Goal: Entertainment & Leisure: Consume media (video, audio)

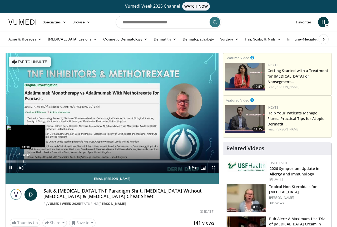
click at [23, 162] on div "Progress Bar" at bounding box center [23, 161] width 1 height 2
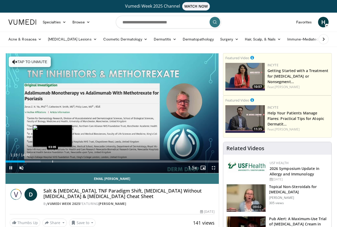
click at [53, 162] on div "Progress Bar" at bounding box center [52, 161] width 1 height 2
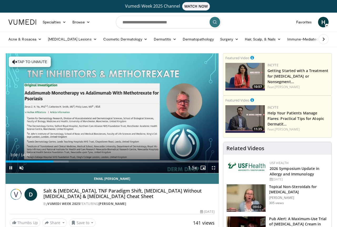
click at [90, 162] on div "Current Time 3:08 / Duration 14:02 Pause Skip Backward Skip Forward Unmute Load…" at bounding box center [112, 167] width 213 height 11
click at [111, 162] on div "Current Time 3:10 / Duration 14:02 Pause Skip Backward Skip Forward Unmute Load…" at bounding box center [112, 167] width 213 height 11
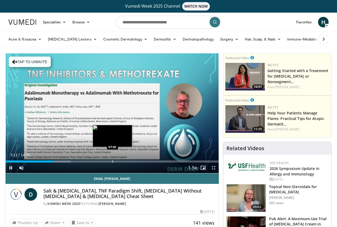
click at [112, 161] on div "Progress Bar" at bounding box center [112, 161] width 1 height 2
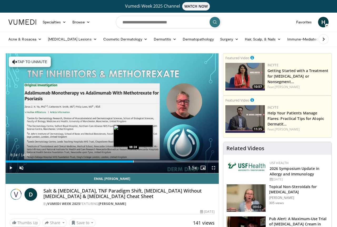
click at [133, 160] on div "Loaded : 60.06% 07:05 08:24" at bounding box center [112, 159] width 213 height 5
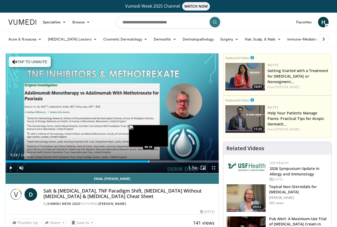
click at [148, 162] on div "Progress Bar" at bounding box center [148, 161] width 1 height 2
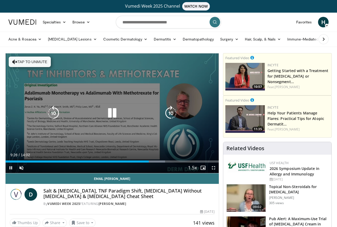
click at [157, 162] on div "Progress Bar" at bounding box center [153, 161] width 24 height 2
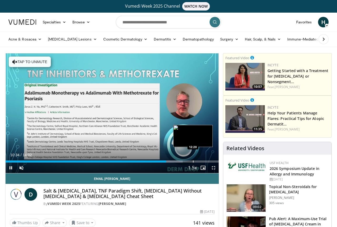
click at [193, 161] on div "Progress Bar" at bounding box center [193, 161] width 1 height 2
click at [203, 161] on div "Progress Bar" at bounding box center [203, 161] width 1 height 2
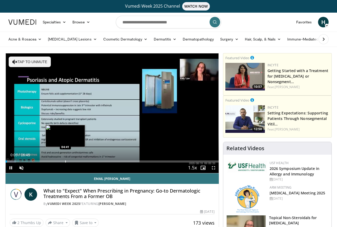
click at [65, 161] on div "Progress Bar" at bounding box center [65, 161] width 1 height 2
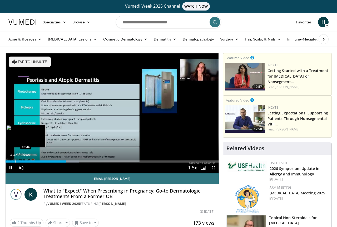
click at [15, 162] on div "Loaded : 34.52% 04:45 00:44" at bounding box center [112, 161] width 213 height 2
click at [27, 161] on div "Progress Bar" at bounding box center [26, 161] width 1 height 2
click at [32, 161] on div "Progress Bar" at bounding box center [32, 161] width 1 height 2
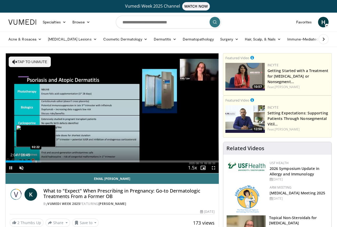
click at [36, 162] on div "Progress Bar" at bounding box center [36, 161] width 1 height 2
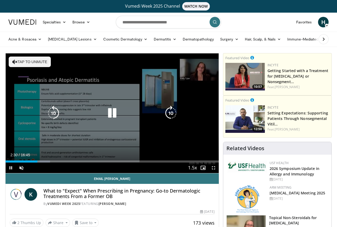
click at [23, 57] on button "Tap to unmute" at bounding box center [30, 62] width 42 height 11
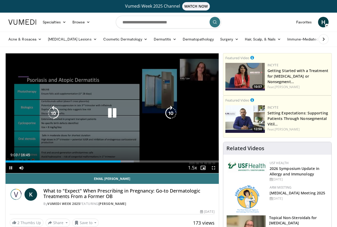
click at [114, 108] on icon "Video Player" at bounding box center [112, 113] width 15 height 15
click at [110, 111] on icon "Video Player" at bounding box center [112, 113] width 15 height 15
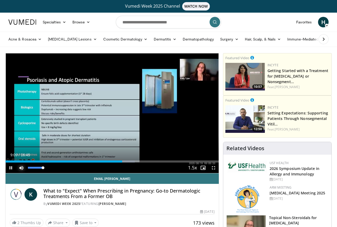
click at [22, 166] on span "Video Player" at bounding box center [21, 167] width 11 height 11
drag, startPoint x: 28, startPoint y: 168, endPoint x: 42, endPoint y: 170, distance: 14.3
click at [42, 170] on div "89%" at bounding box center [35, 167] width 18 height 11
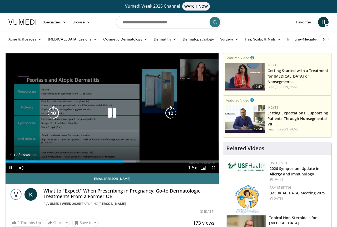
click at [42, 169] on div "Current Time 9:12 / Duration 16:45 Pause Skip Backward Skip Forward Mute 89% Lo…" at bounding box center [112, 167] width 213 height 11
click at [62, 60] on div "10 seconds Tap to unmute" at bounding box center [112, 113] width 213 height 120
click at [108, 111] on icon "Video Player" at bounding box center [112, 113] width 15 height 15
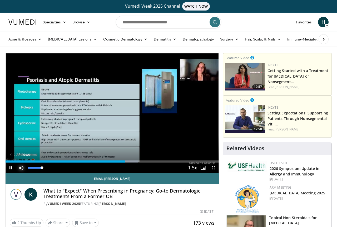
click at [21, 168] on span "Video Player" at bounding box center [21, 167] width 11 height 11
drag, startPoint x: 27, startPoint y: 168, endPoint x: 37, endPoint y: 169, distance: 10.0
click at [37, 169] on div "Volume Level" at bounding box center [32, 168] width 9 height 2
click at [21, 167] on span "Video Player" at bounding box center [21, 167] width 11 height 11
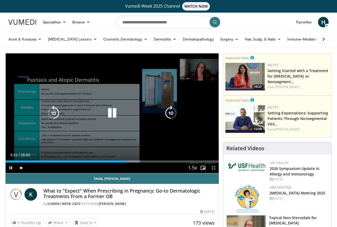
click at [60, 68] on div "10 seconds Tap to unmute" at bounding box center [112, 113] width 213 height 120
click at [53, 113] on icon "Video Player" at bounding box center [53, 113] width 15 height 15
click at [109, 113] on icon "Video Player" at bounding box center [112, 113] width 15 height 15
click at [173, 114] on icon "Video Player" at bounding box center [170, 113] width 15 height 15
click at [169, 111] on icon "Video Player" at bounding box center [170, 113] width 15 height 15
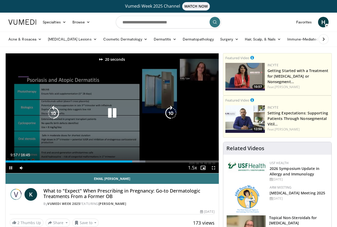
click at [166, 112] on icon "Video Player" at bounding box center [170, 113] width 15 height 15
click at [169, 113] on icon "Video Player" at bounding box center [170, 113] width 15 height 15
click at [54, 111] on icon "Video Player" at bounding box center [53, 113] width 15 height 15
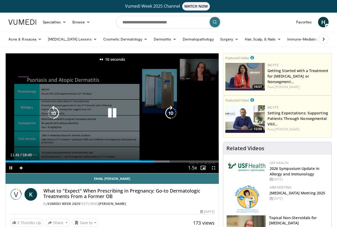
click at [54, 111] on icon "Video Player" at bounding box center [53, 113] width 15 height 15
click at [173, 110] on icon "Video Player" at bounding box center [170, 113] width 15 height 15
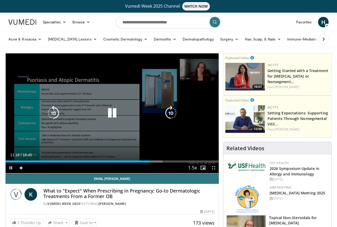
click at [173, 110] on icon "Video Player" at bounding box center [170, 113] width 15 height 15
click at [172, 113] on icon "Video Player" at bounding box center [170, 113] width 15 height 15
drag, startPoint x: 169, startPoint y: 113, endPoint x: 196, endPoint y: 113, distance: 27.3
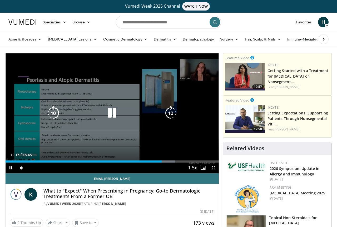
click at [196, 113] on div "10 seconds Tap to unmute" at bounding box center [112, 113] width 213 height 120
click at [110, 112] on icon "Video Player" at bounding box center [112, 113] width 15 height 15
click at [170, 112] on icon "Video Player" at bounding box center [170, 113] width 15 height 15
click at [171, 111] on icon "Video Player" at bounding box center [170, 113] width 15 height 15
click at [170, 112] on icon "Video Player" at bounding box center [170, 113] width 15 height 15
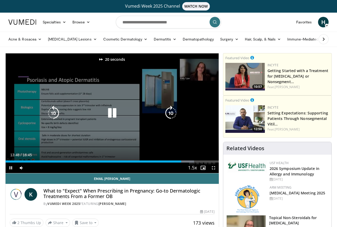
click at [171, 113] on icon "Video Player" at bounding box center [170, 113] width 15 height 15
click at [51, 111] on icon "Video Player" at bounding box center [53, 113] width 15 height 15
click at [172, 114] on icon "Video Player" at bounding box center [170, 113] width 15 height 15
